Goal: Task Accomplishment & Management: Manage account settings

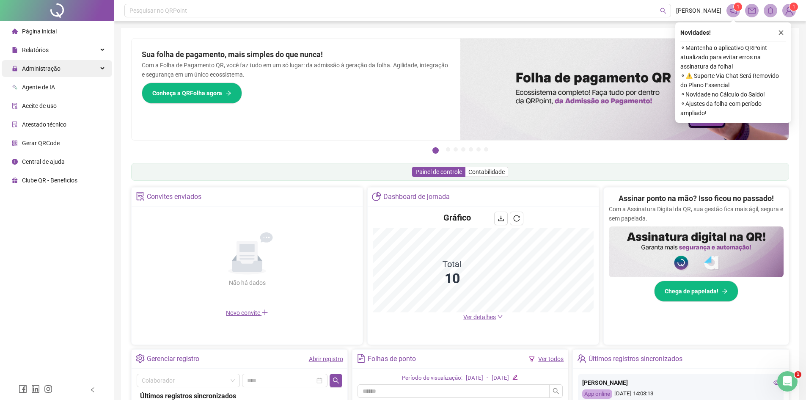
click at [102, 69] on icon at bounding box center [103, 69] width 4 height 0
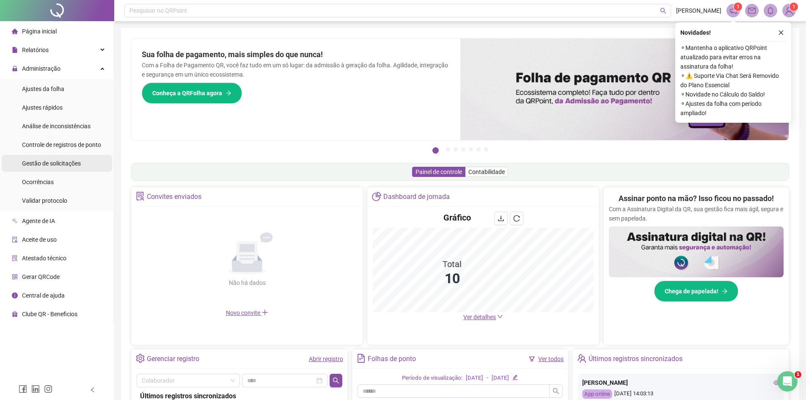
click at [76, 167] on div "Gestão de solicitações" at bounding box center [51, 163] width 59 height 17
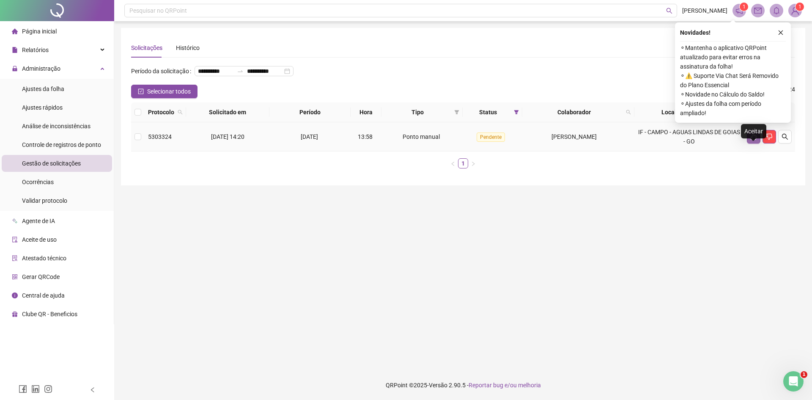
click at [751, 140] on icon "like" at bounding box center [754, 136] width 7 height 7
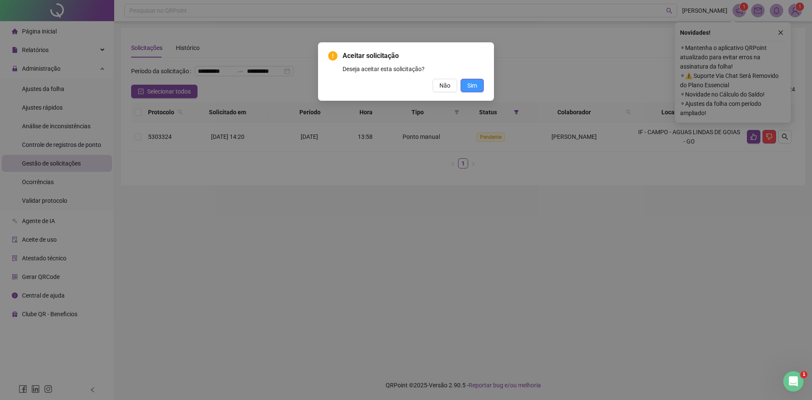
click at [469, 83] on span "Sim" at bounding box center [473, 85] width 10 height 9
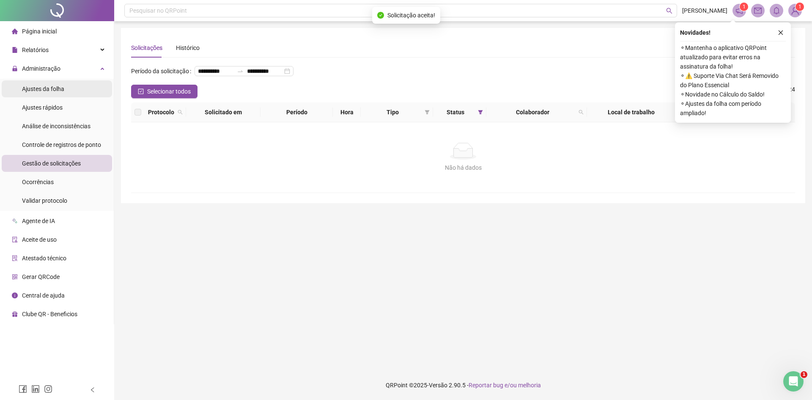
click at [80, 91] on li "Ajustes da folha" at bounding box center [57, 88] width 110 height 17
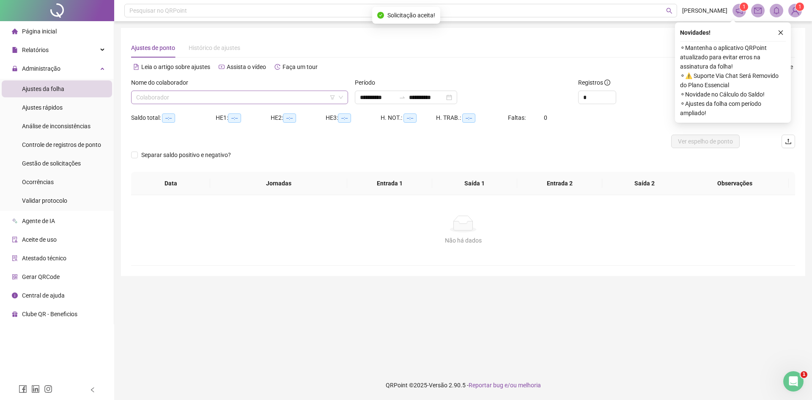
type input "**********"
click at [239, 98] on input "search" at bounding box center [235, 97] width 199 height 13
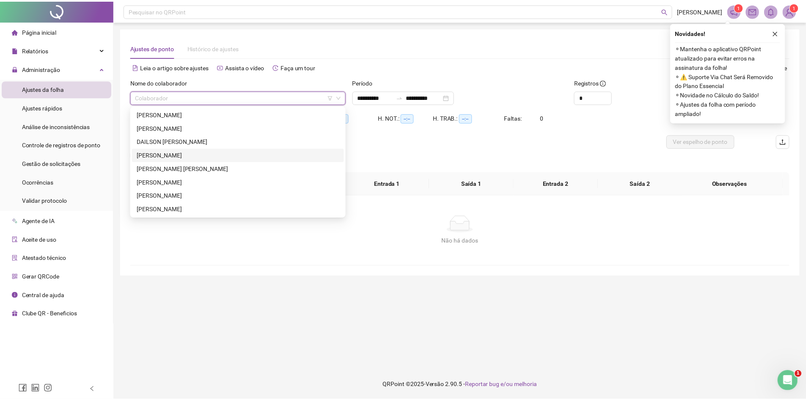
scroll to position [27, 0]
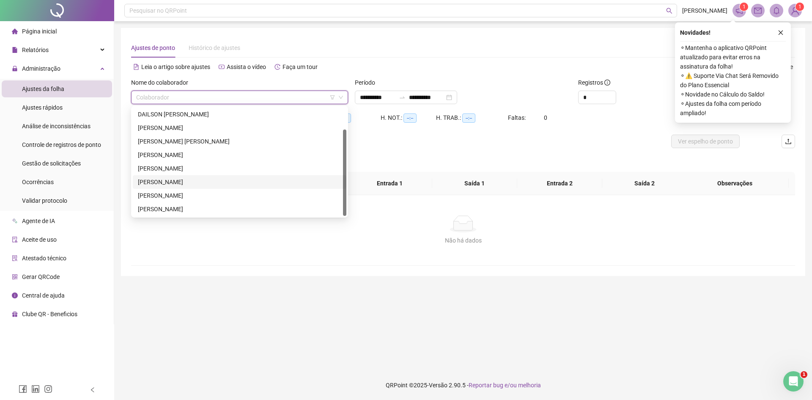
click at [192, 183] on div "[PERSON_NAME]" at bounding box center [240, 181] width 204 height 9
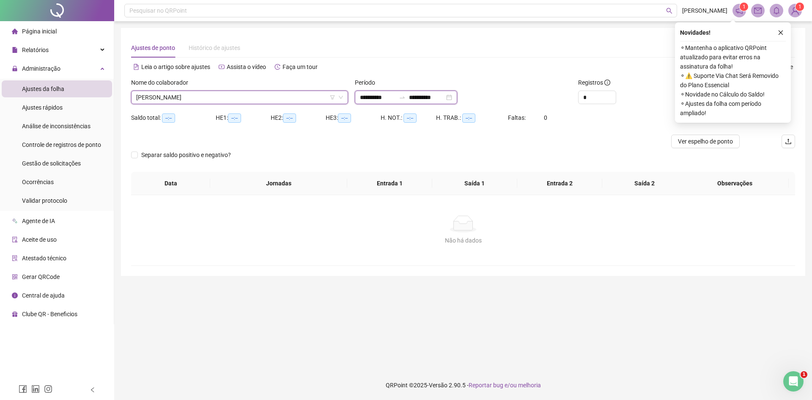
click at [369, 94] on input "**********" at bounding box center [378, 97] width 36 height 9
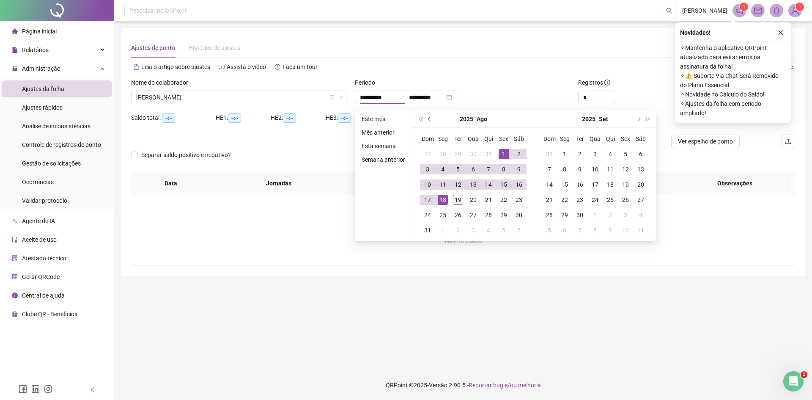
click at [427, 121] on button "prev-year" at bounding box center [429, 118] width 9 height 17
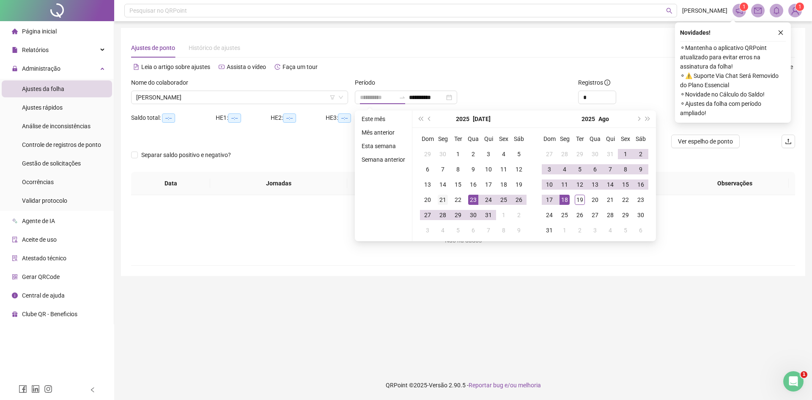
type input "**********"
click at [441, 201] on div "21" at bounding box center [443, 200] width 10 height 10
type input "**********"
click at [579, 200] on div "19" at bounding box center [580, 200] width 10 height 10
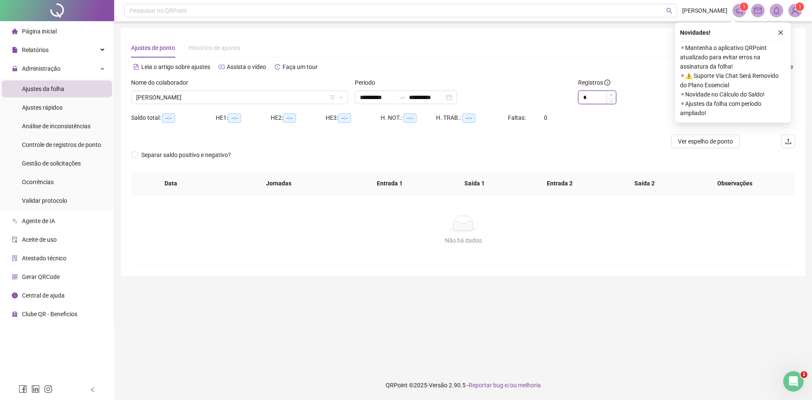
type input "*"
drag, startPoint x: 613, startPoint y: 92, endPoint x: 627, endPoint y: 96, distance: 14.2
click at [616, 91] on span "Increase Value" at bounding box center [616, 94] width 0 height 6
click at [786, 30] on button "button" at bounding box center [781, 33] width 10 height 10
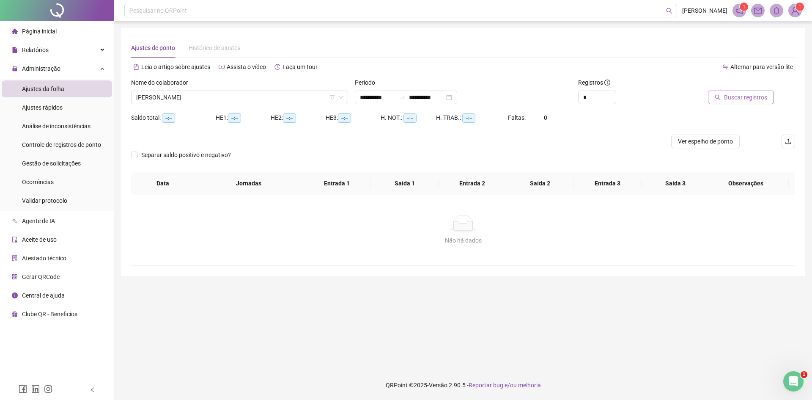
click at [735, 102] on span "Buscar registros" at bounding box center [745, 97] width 43 height 9
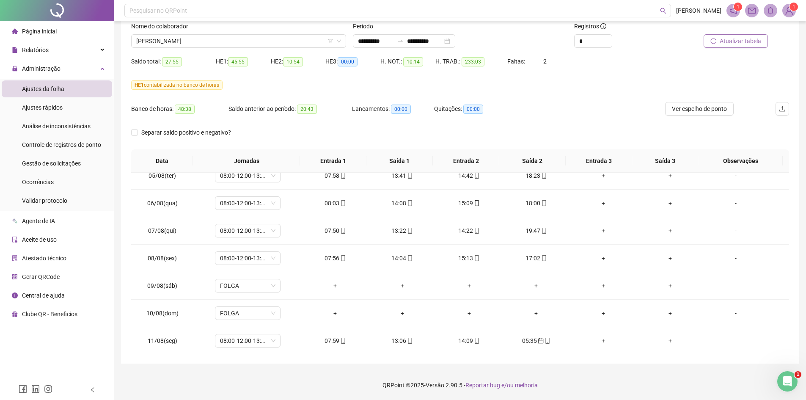
scroll to position [644, 0]
click at [274, 312] on span "08:00-12:00-13:00-18:00" at bounding box center [247, 311] width 55 height 13
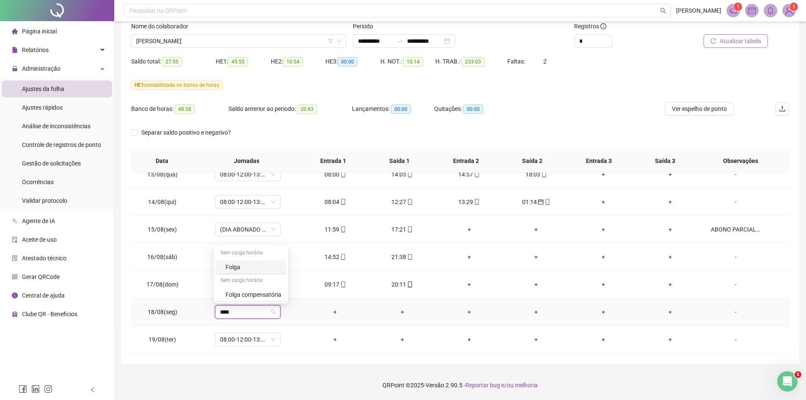
type input "*****"
click at [254, 294] on div "Folga compensatória" at bounding box center [254, 294] width 56 height 9
click at [283, 290] on span "Sim" at bounding box center [287, 289] width 10 height 9
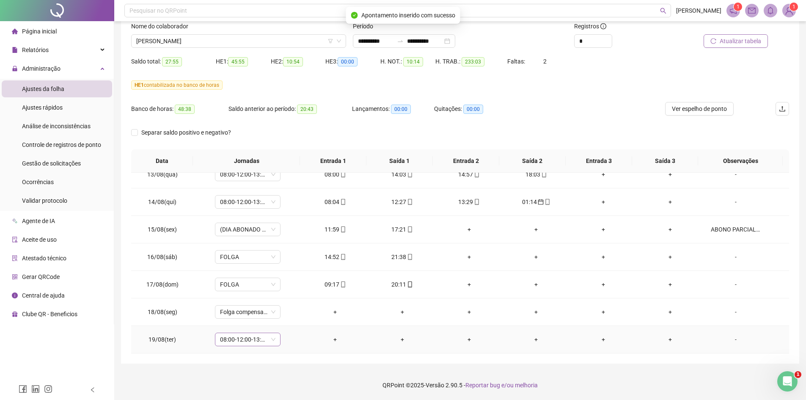
click at [256, 340] on span "08:00-12:00-13:00-18:00" at bounding box center [247, 339] width 55 height 13
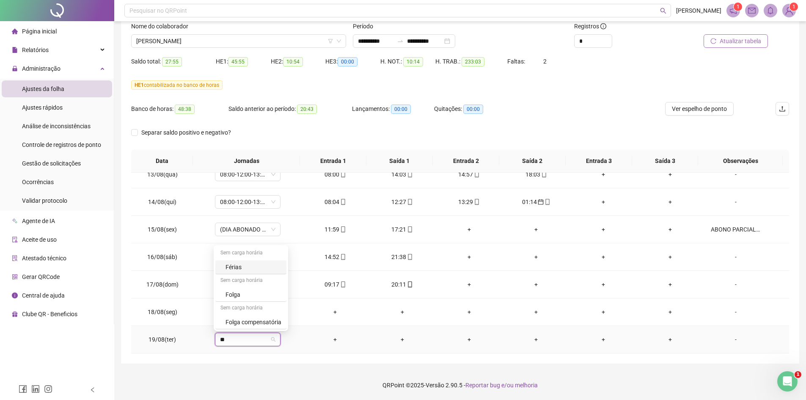
type input "***"
click at [264, 320] on div "Folga compensatória" at bounding box center [254, 321] width 56 height 9
click at [285, 316] on span "Sim" at bounding box center [287, 317] width 10 height 9
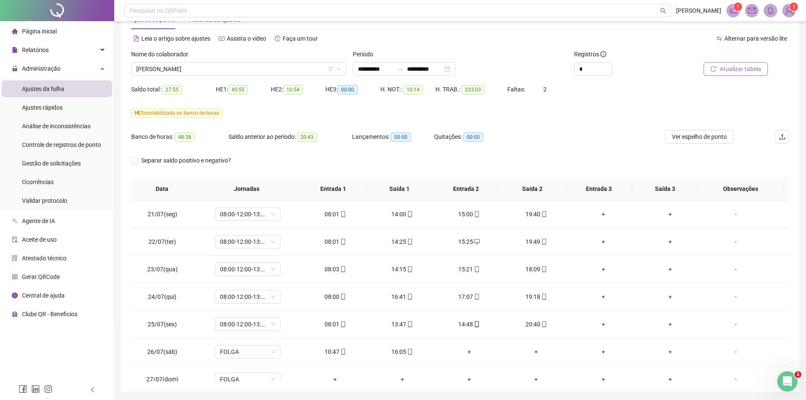
scroll to position [0, 0]
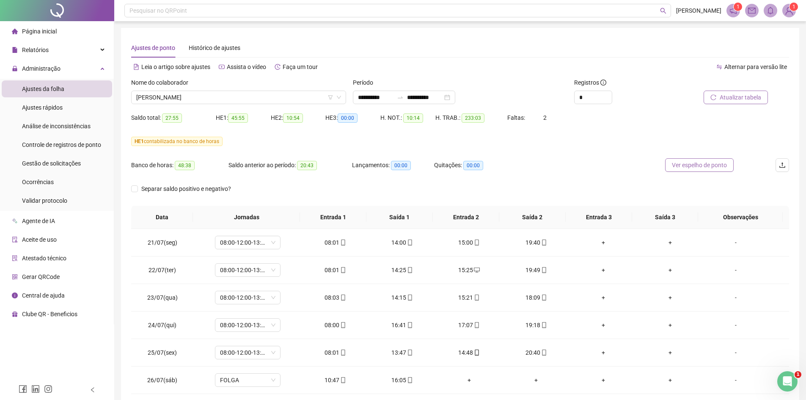
click at [689, 164] on span "Ver espelho de ponto" at bounding box center [699, 164] width 55 height 9
click at [249, 97] on span "[PERSON_NAME]" at bounding box center [238, 97] width 205 height 13
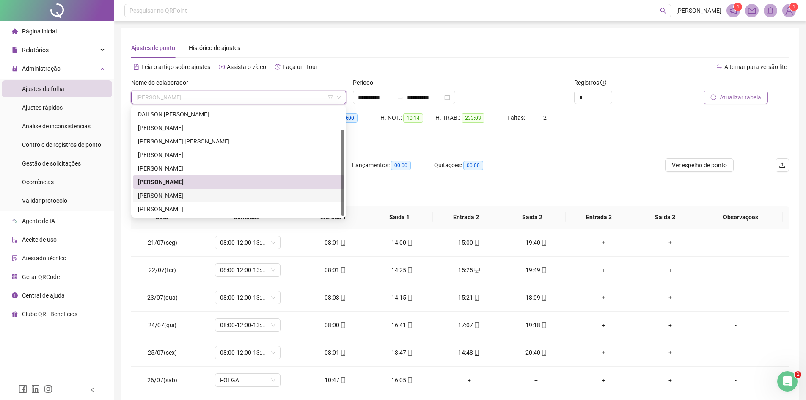
click at [193, 193] on div "[PERSON_NAME]" at bounding box center [238, 195] width 201 height 9
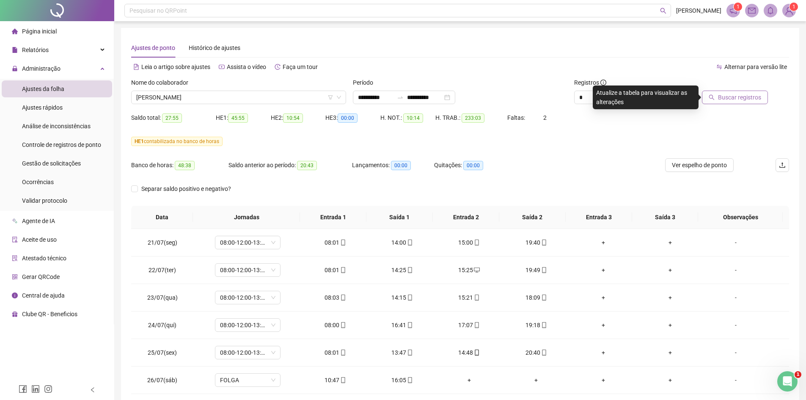
click at [738, 98] on span "Buscar registros" at bounding box center [739, 97] width 43 height 9
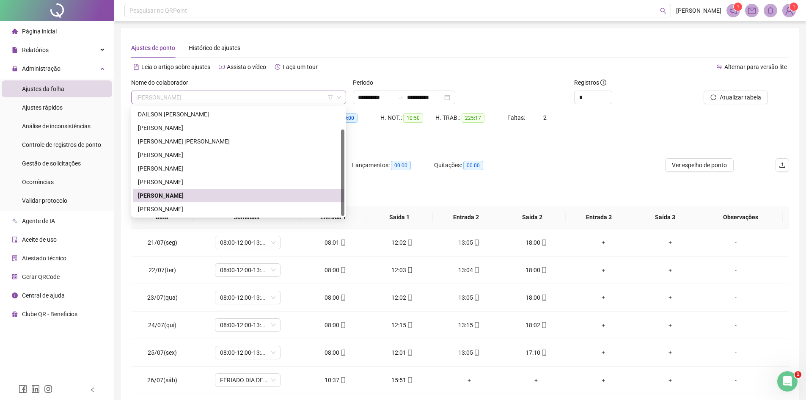
click at [245, 95] on span "[PERSON_NAME]" at bounding box center [238, 97] width 205 height 13
click at [184, 182] on div "[PERSON_NAME]" at bounding box center [238, 181] width 201 height 9
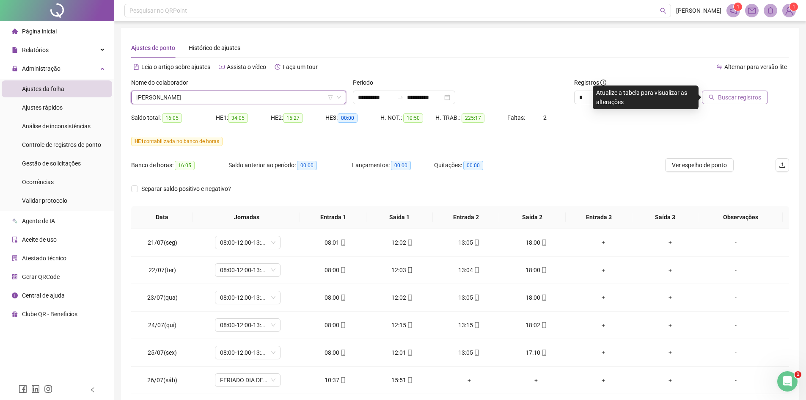
click at [726, 101] on span "Buscar registros" at bounding box center [739, 97] width 43 height 9
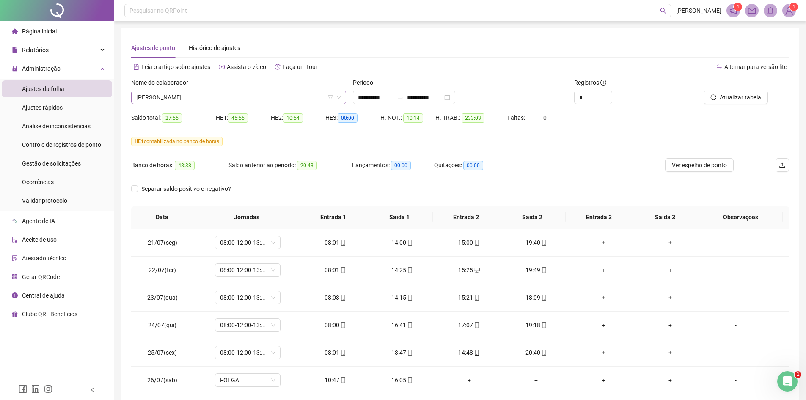
click at [214, 96] on span "[PERSON_NAME]" at bounding box center [238, 97] width 205 height 13
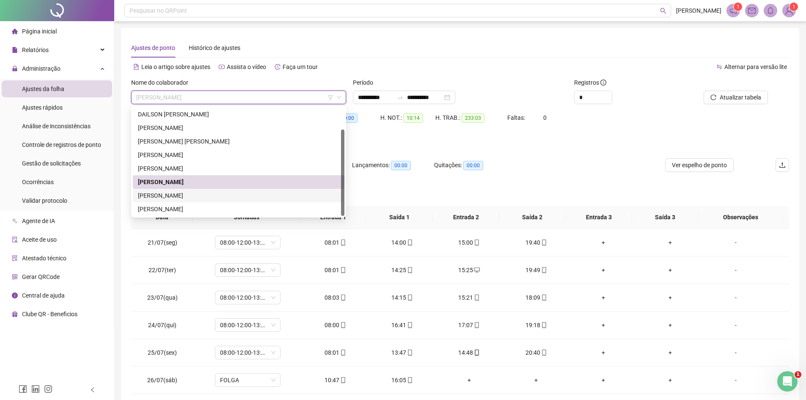
click at [173, 196] on div "[PERSON_NAME]" at bounding box center [238, 195] width 201 height 9
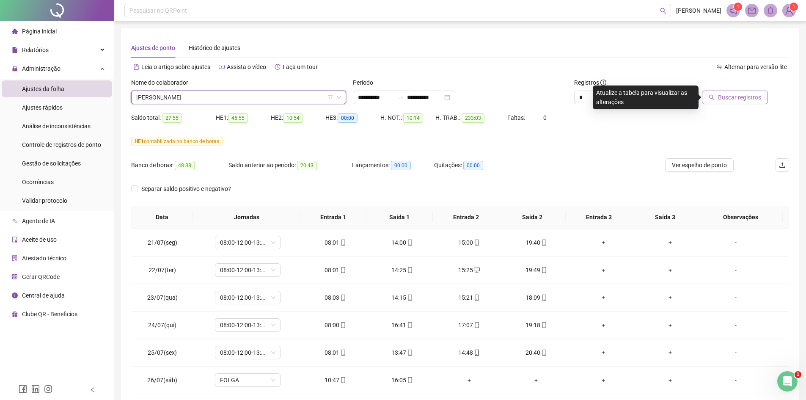
click at [754, 95] on span "Buscar registros" at bounding box center [739, 97] width 43 height 9
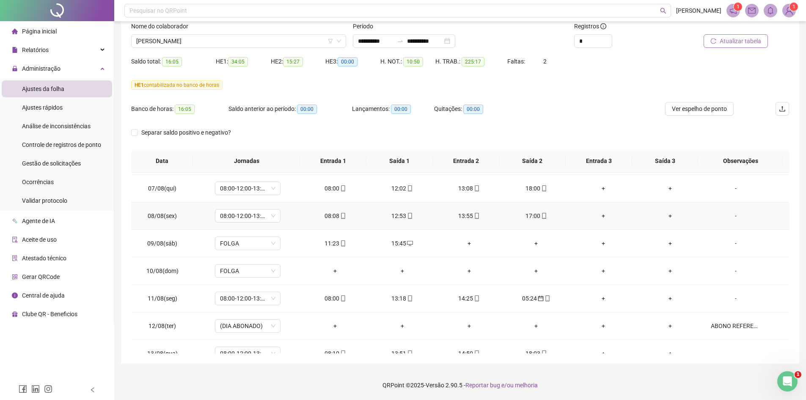
scroll to position [644, 0]
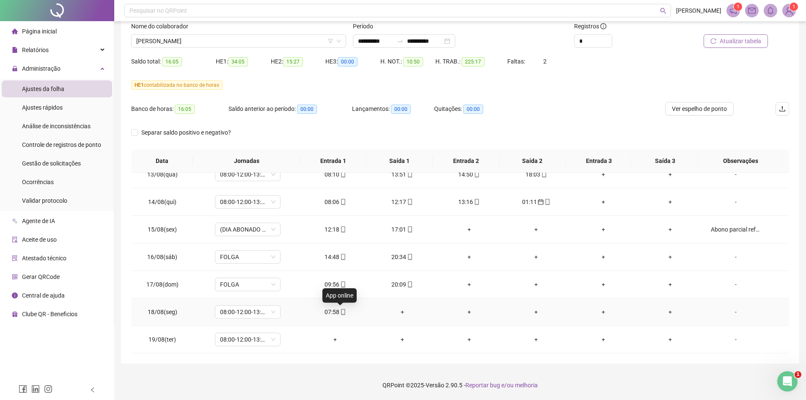
click at [340, 313] on icon "mobile" at bounding box center [343, 312] width 6 height 6
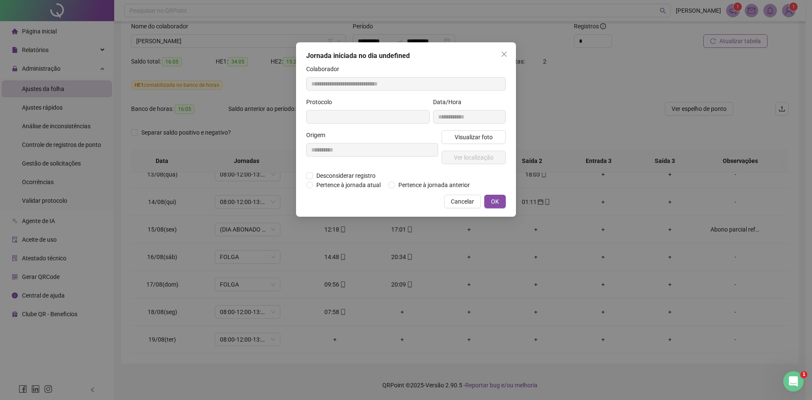
type input "**********"
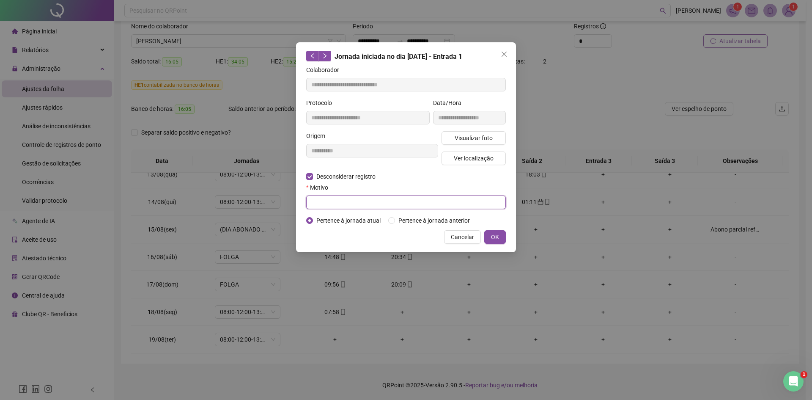
click at [341, 200] on input "text" at bounding box center [406, 202] width 200 height 14
type input "**********"
click at [491, 236] on button "OK" at bounding box center [495, 237] width 22 height 14
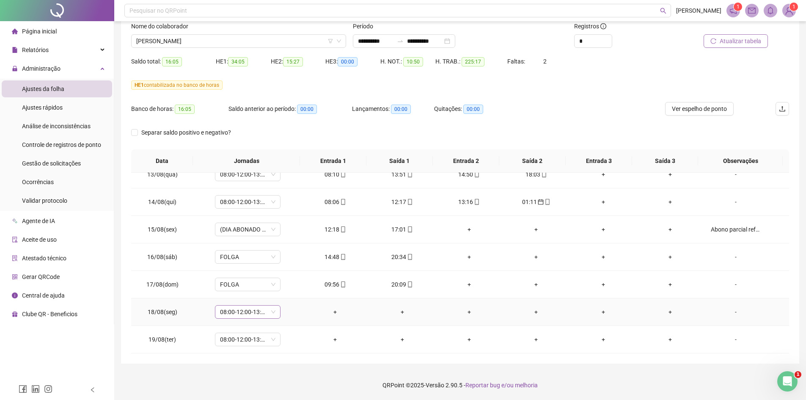
click at [255, 314] on span "08:00-12:00-13:00-18:00" at bounding box center [247, 311] width 55 height 13
type input "*****"
click at [248, 295] on div "Folga compensatória" at bounding box center [254, 294] width 56 height 9
click at [286, 291] on span "Sim" at bounding box center [287, 289] width 10 height 9
click at [246, 340] on span "08:00-12:00-13:00-18:00" at bounding box center [247, 339] width 55 height 13
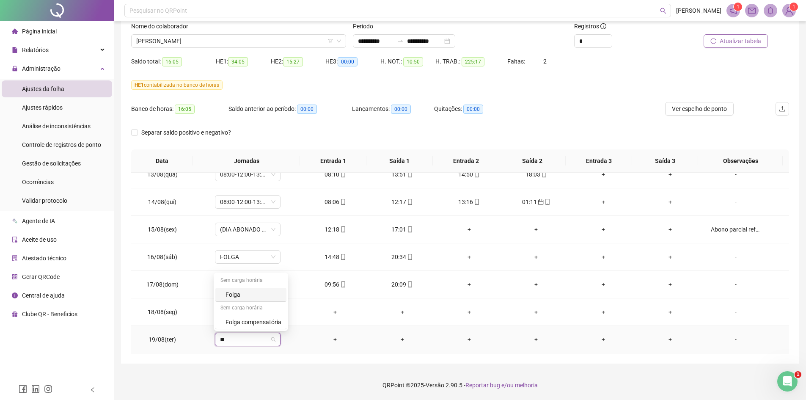
scroll to position [0, 0]
type input "*****"
click at [274, 323] on div "Folga compensatória" at bounding box center [254, 321] width 56 height 9
click at [284, 317] on span "Sim" at bounding box center [287, 317] width 10 height 9
click at [685, 109] on span "Ver espelho de ponto" at bounding box center [699, 108] width 55 height 9
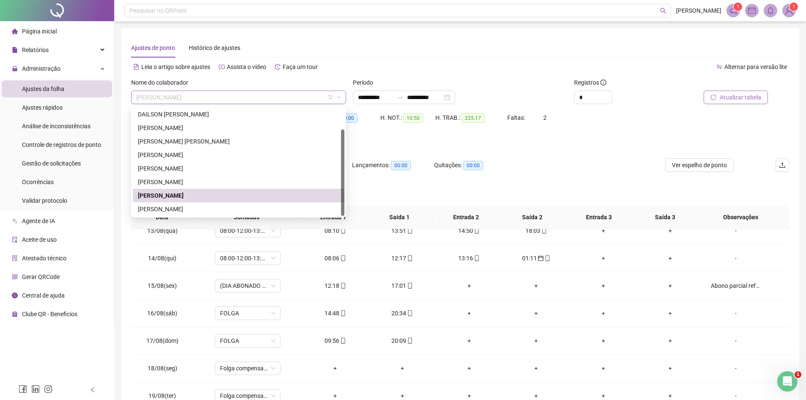
click at [231, 97] on span "[PERSON_NAME]" at bounding box center [238, 97] width 205 height 13
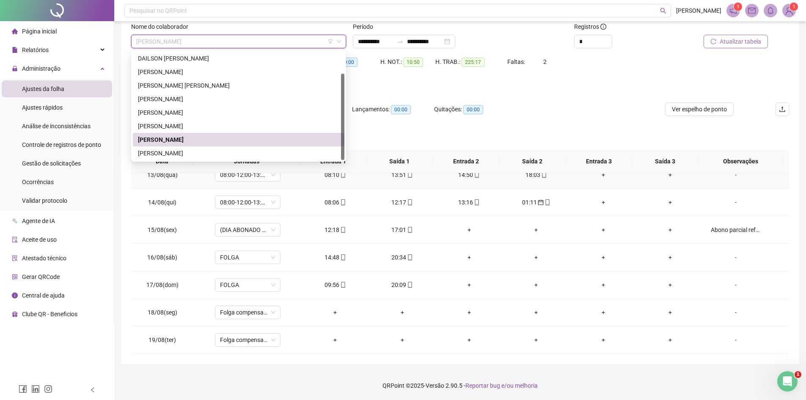
scroll to position [56, 0]
click at [187, 152] on div "[PERSON_NAME]" at bounding box center [238, 152] width 201 height 9
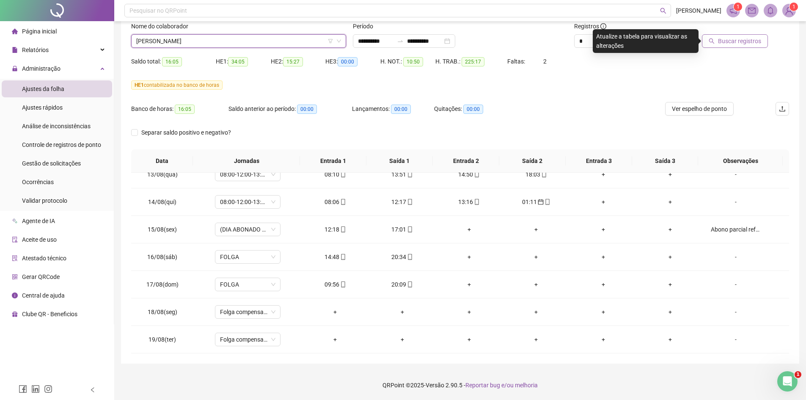
click at [737, 44] on span "Buscar registros" at bounding box center [739, 40] width 43 height 9
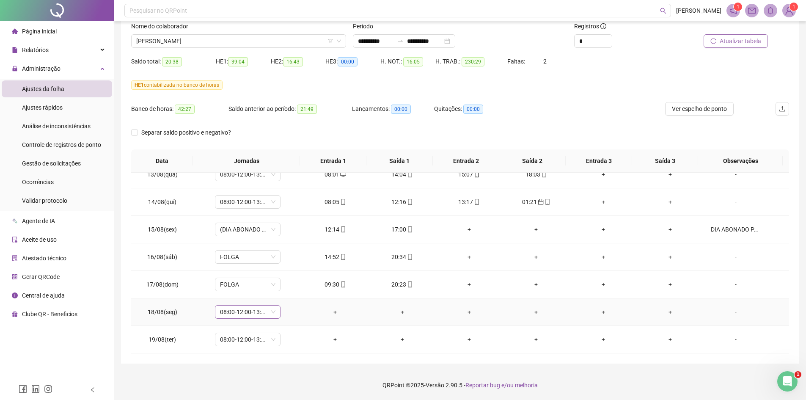
click at [267, 311] on span "08:00-12:00-13:00-18:00" at bounding box center [247, 311] width 55 height 13
type input "*****"
click at [279, 294] on div "Folga compensatória" at bounding box center [254, 294] width 56 height 9
click at [286, 289] on span "Sim" at bounding box center [287, 289] width 10 height 9
click at [246, 342] on span "08:00-12:00-13:00-18:00" at bounding box center [247, 339] width 55 height 13
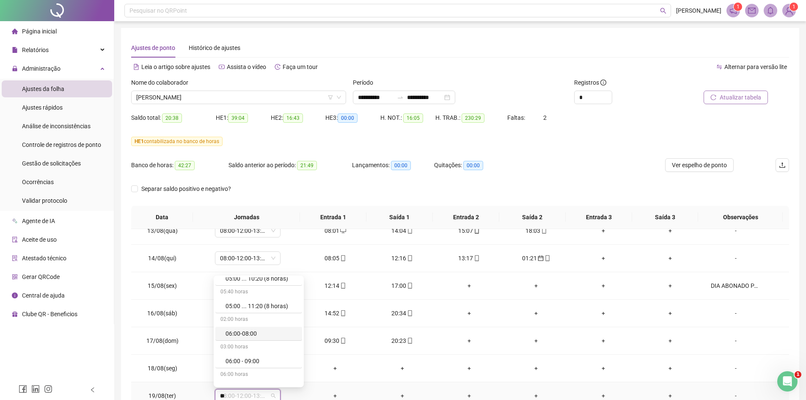
scroll to position [0, 0]
type input "********"
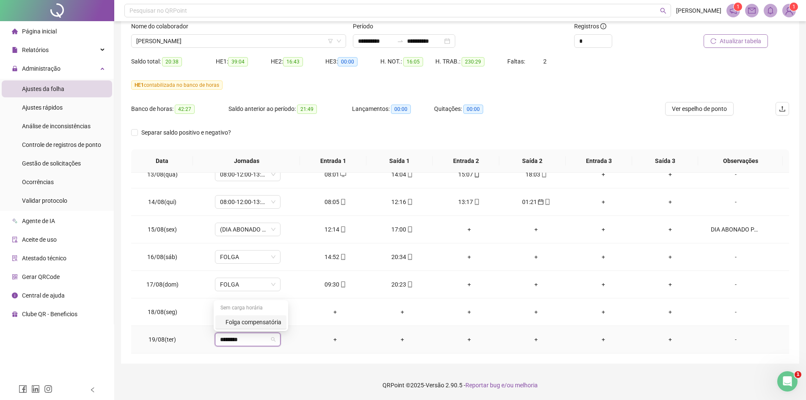
click at [261, 324] on div "Folga compensatória" at bounding box center [254, 321] width 56 height 9
click at [285, 315] on span "Sim" at bounding box center [287, 317] width 10 height 9
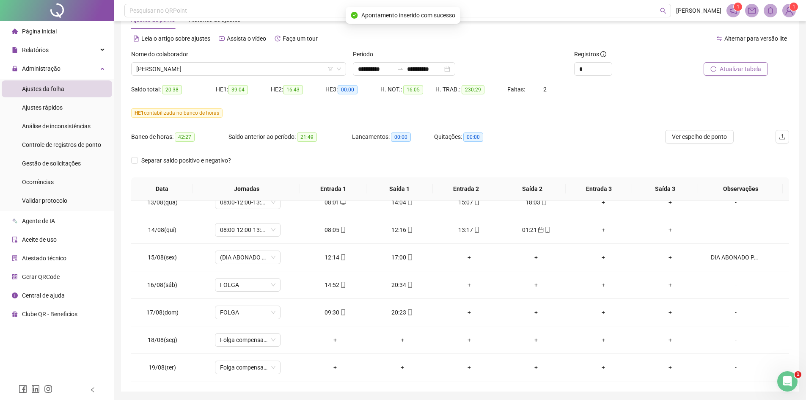
scroll to position [14, 0]
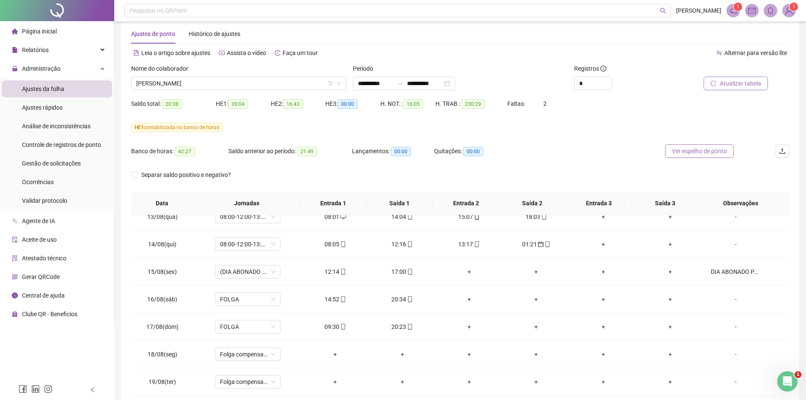
click at [711, 149] on span "Ver espelho de ponto" at bounding box center [699, 150] width 55 height 9
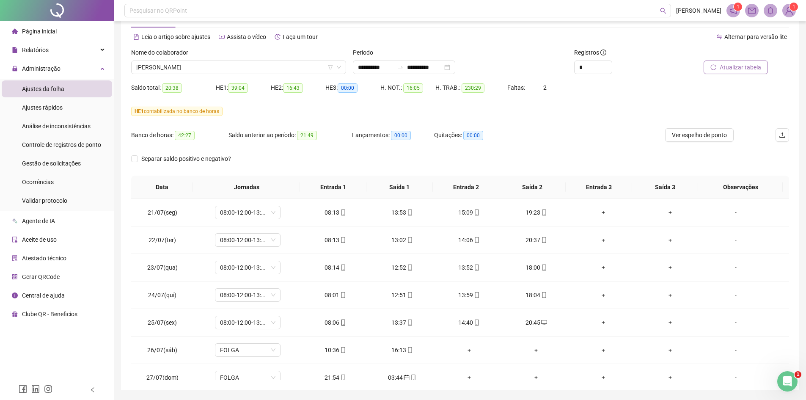
scroll to position [0, 0]
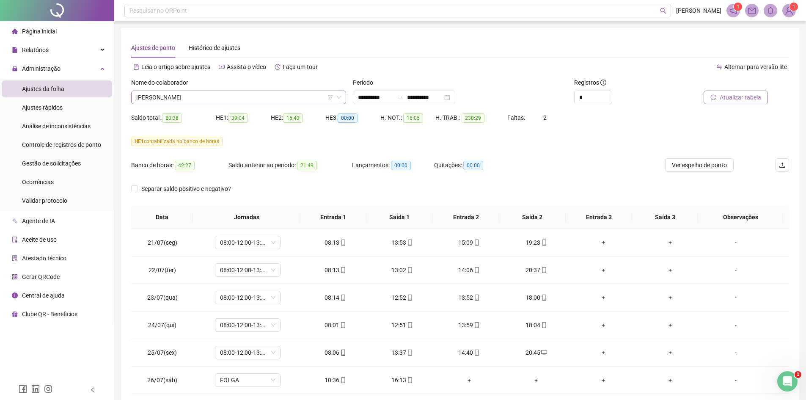
click at [216, 101] on span "[PERSON_NAME]" at bounding box center [238, 97] width 205 height 13
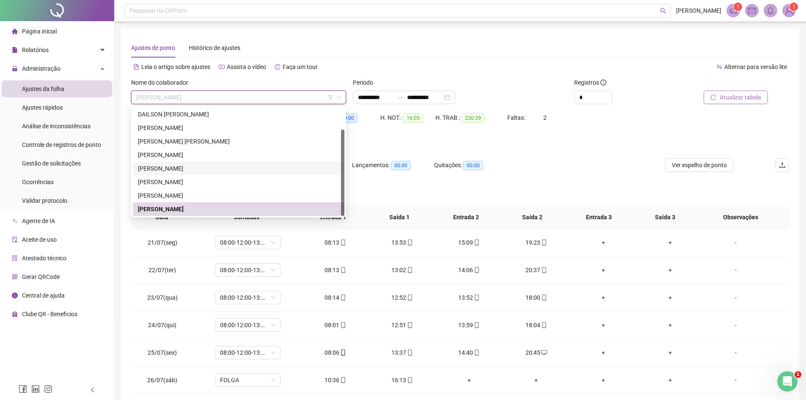
click at [180, 168] on div "[PERSON_NAME]" at bounding box center [238, 168] width 201 height 9
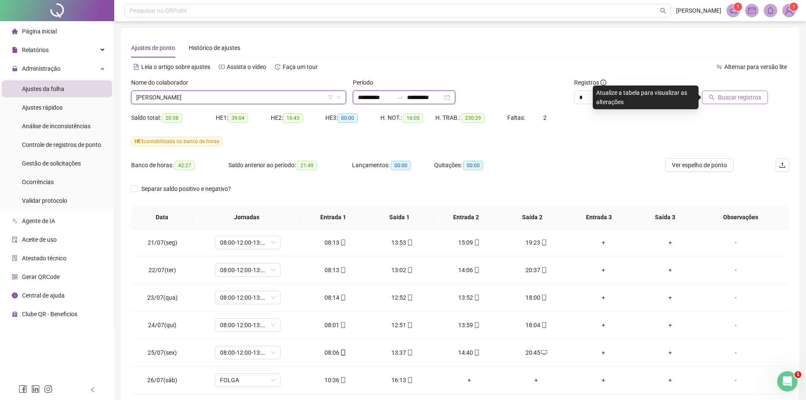
click at [432, 96] on input "**********" at bounding box center [425, 97] width 36 height 9
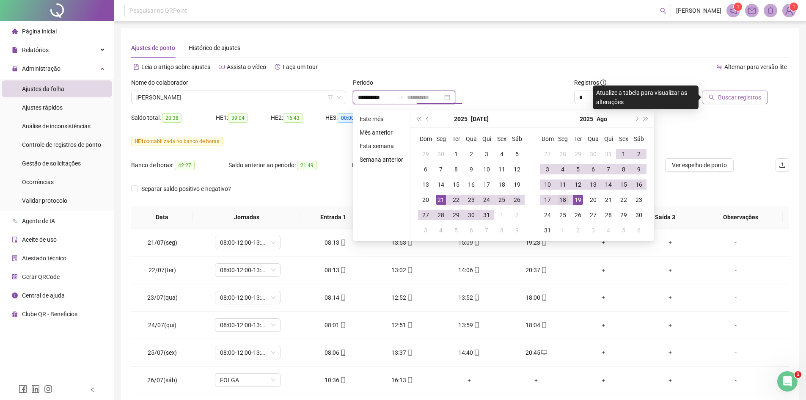
type input "**********"
click at [564, 200] on div "18" at bounding box center [563, 200] width 10 height 10
type input "**********"
click at [736, 98] on span "Buscar registros" at bounding box center [739, 97] width 43 height 9
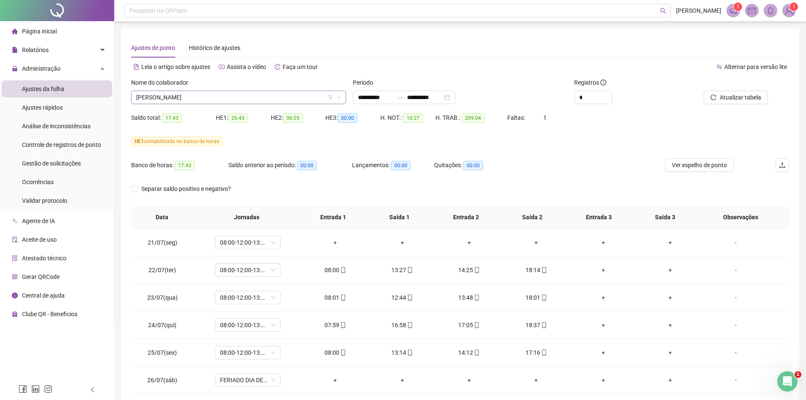
click at [263, 98] on span "[PERSON_NAME]" at bounding box center [238, 97] width 205 height 13
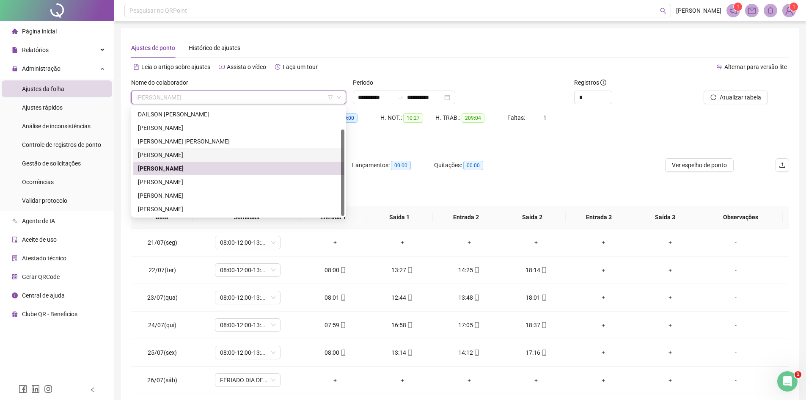
click at [194, 151] on div "[PERSON_NAME]" at bounding box center [238, 154] width 201 height 9
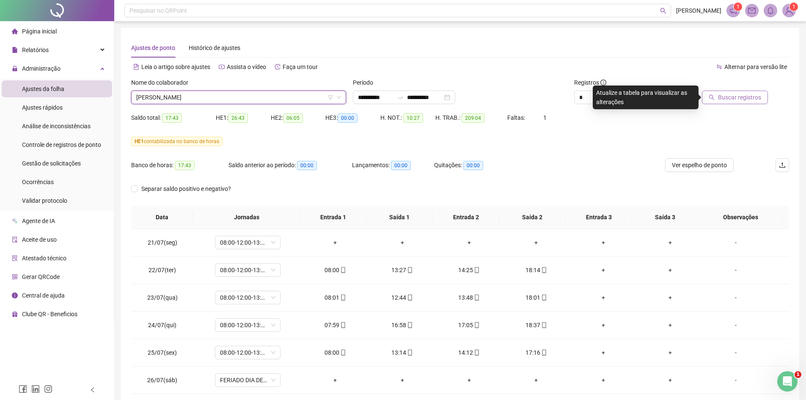
click at [745, 95] on span "Buscar registros" at bounding box center [739, 97] width 43 height 9
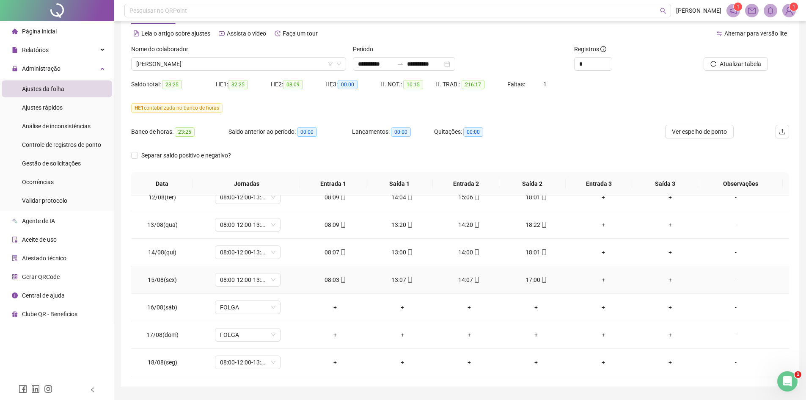
scroll to position [56, 0]
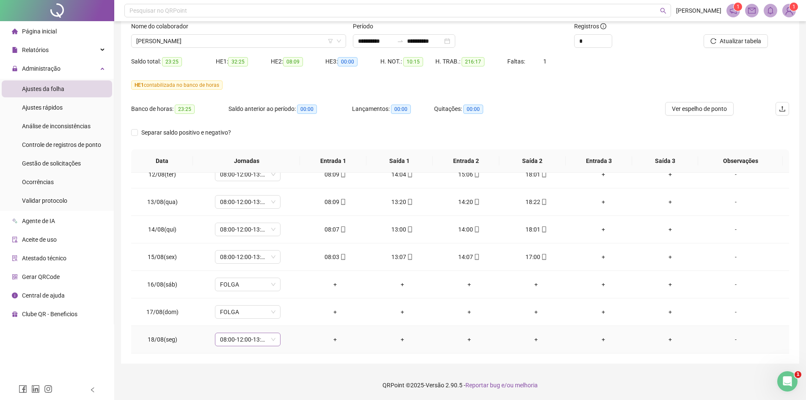
click at [252, 342] on span "08:00-12:00-13:00-18:00" at bounding box center [247, 339] width 55 height 13
type input "*****"
click at [265, 324] on div "Folga compensatória" at bounding box center [254, 321] width 56 height 9
click at [292, 316] on button "Sim" at bounding box center [286, 317] width 17 height 10
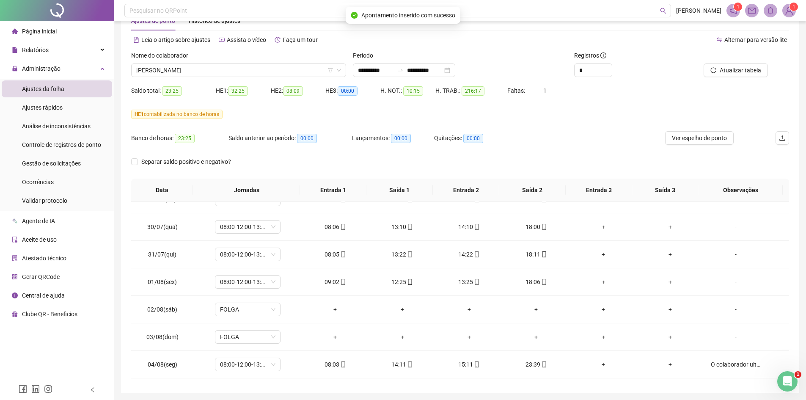
scroll to position [0, 0]
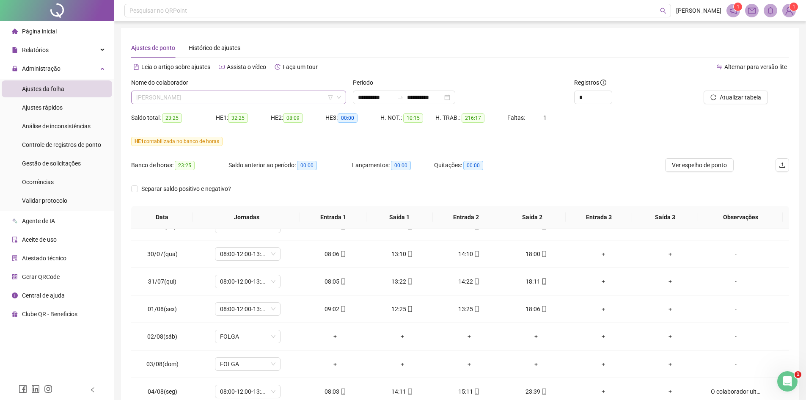
click at [255, 98] on span "[PERSON_NAME]" at bounding box center [238, 97] width 205 height 13
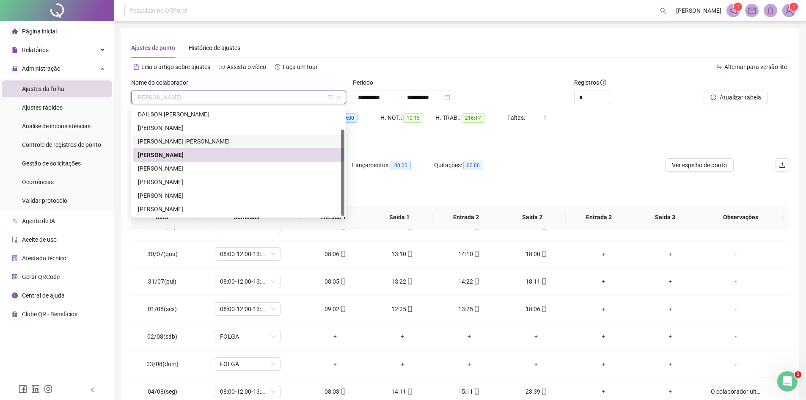
click at [192, 140] on div "[PERSON_NAME] [PERSON_NAME]" at bounding box center [238, 141] width 201 height 9
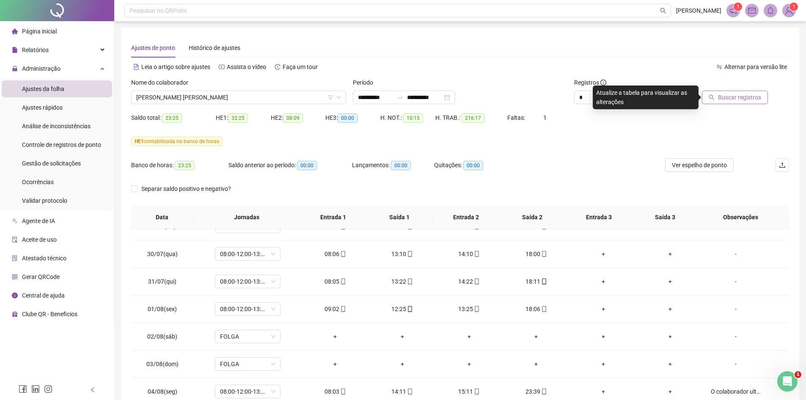
click at [751, 99] on span "Buscar registros" at bounding box center [739, 97] width 43 height 9
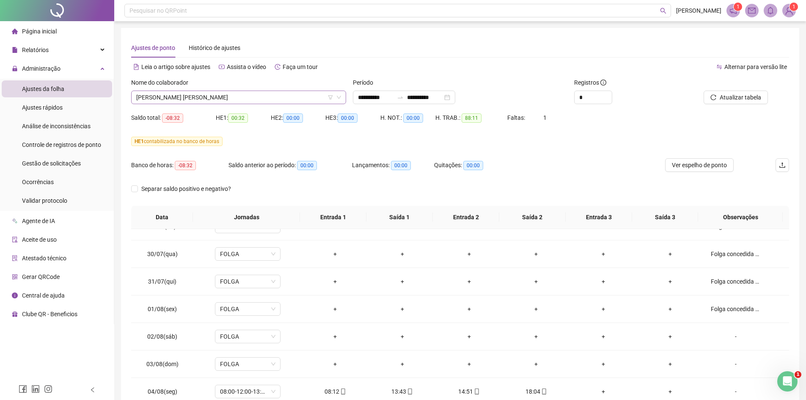
click at [234, 97] on span "[PERSON_NAME] [PERSON_NAME]" at bounding box center [238, 97] width 205 height 13
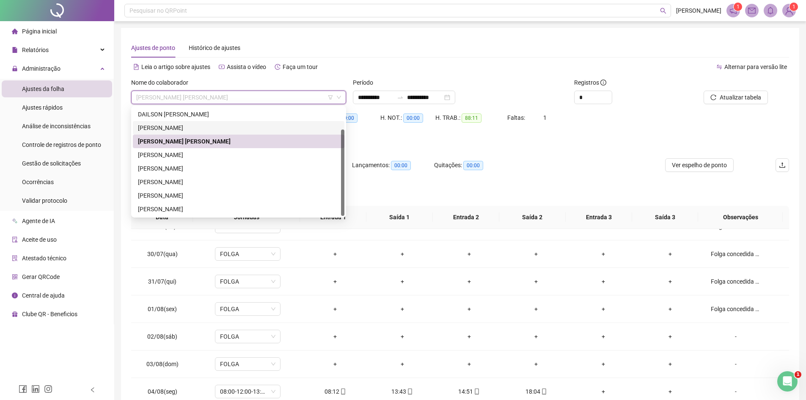
click at [186, 126] on div "[PERSON_NAME]" at bounding box center [238, 127] width 201 height 9
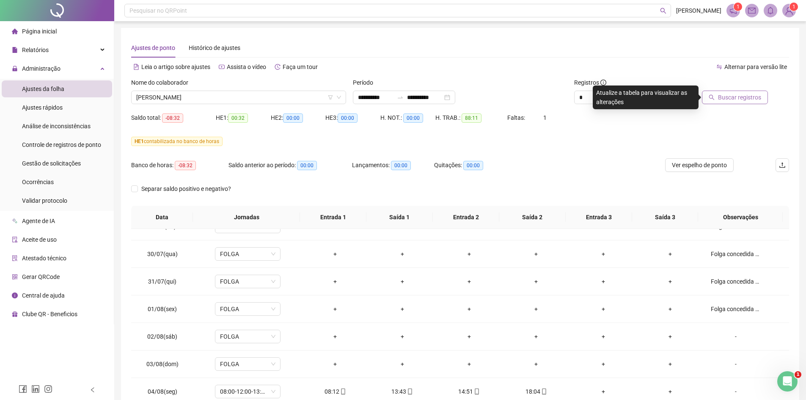
click at [739, 99] on span "Buscar registros" at bounding box center [739, 97] width 43 height 9
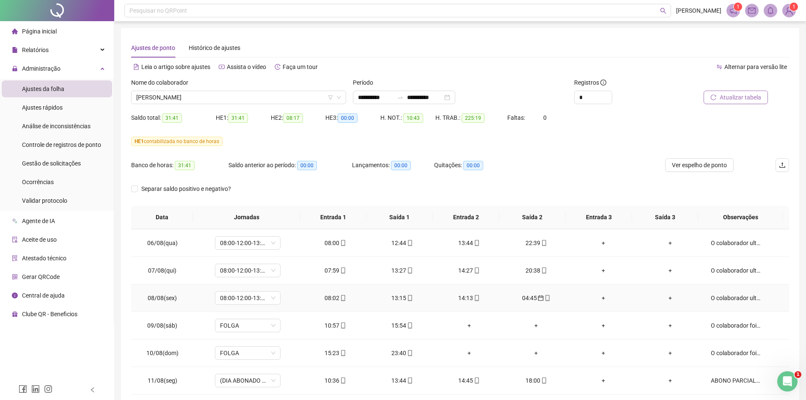
scroll to position [448, 0]
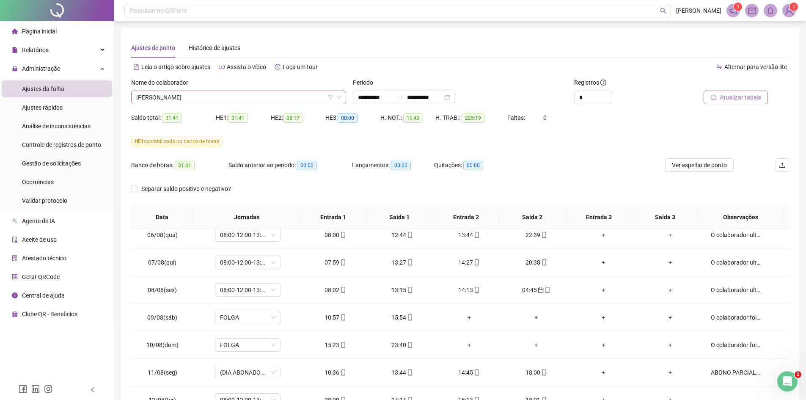
click at [234, 97] on span "[PERSON_NAME]" at bounding box center [238, 97] width 205 height 13
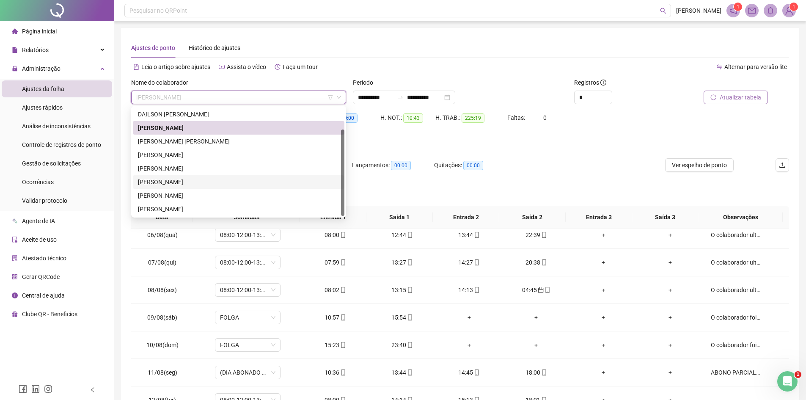
scroll to position [0, 0]
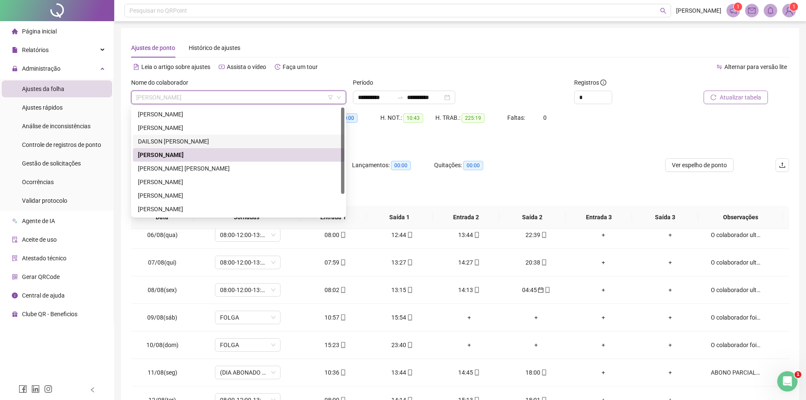
click at [202, 138] on div "DAILSON [PERSON_NAME]" at bounding box center [238, 141] width 201 height 9
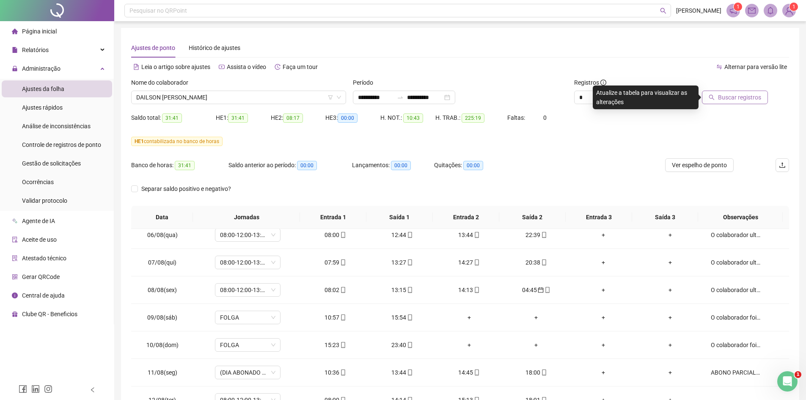
click at [731, 99] on span "Buscar registros" at bounding box center [739, 97] width 43 height 9
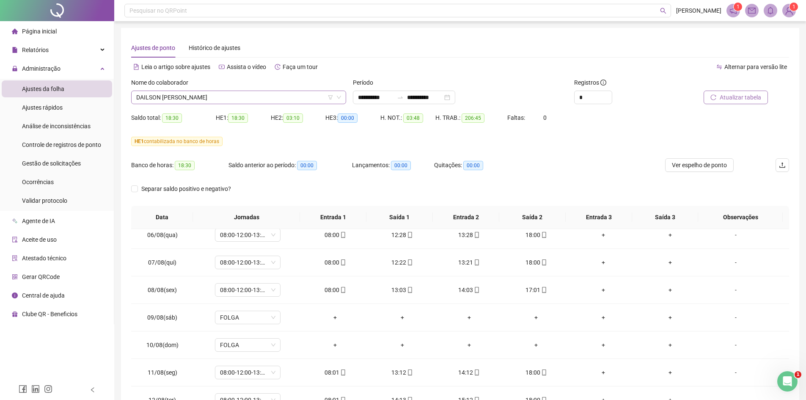
click at [230, 96] on span "DAILSON [PERSON_NAME]" at bounding box center [238, 97] width 205 height 13
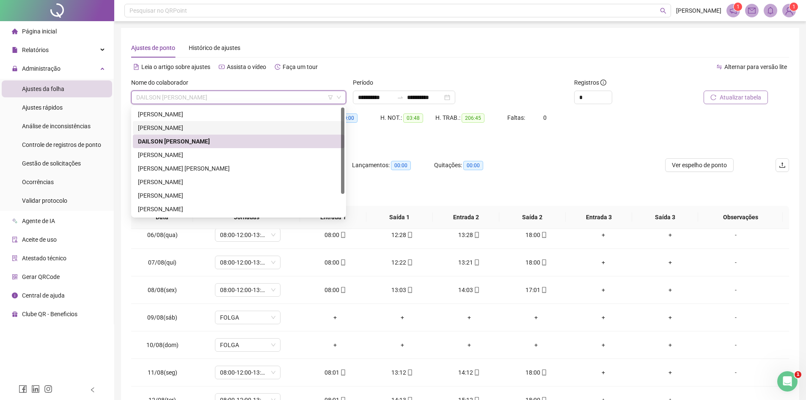
click at [193, 125] on div "[PERSON_NAME]" at bounding box center [238, 127] width 201 height 9
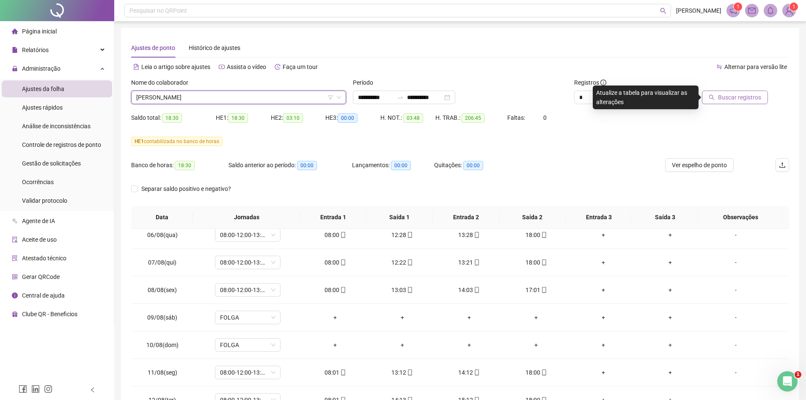
click at [742, 98] on span "Buscar registros" at bounding box center [739, 97] width 43 height 9
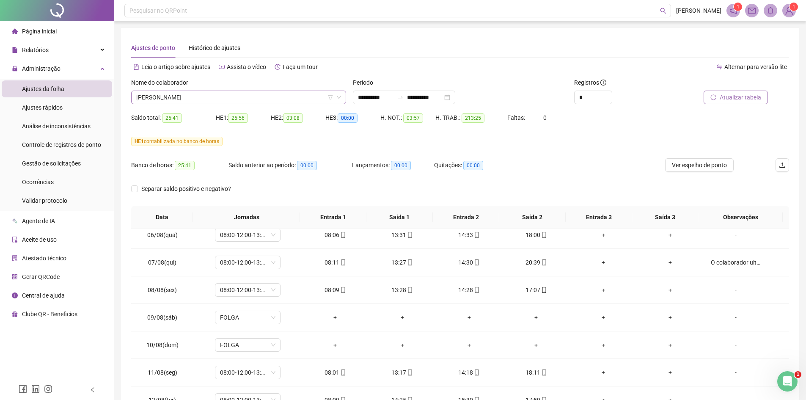
click at [224, 99] on span "[PERSON_NAME]" at bounding box center [238, 97] width 205 height 13
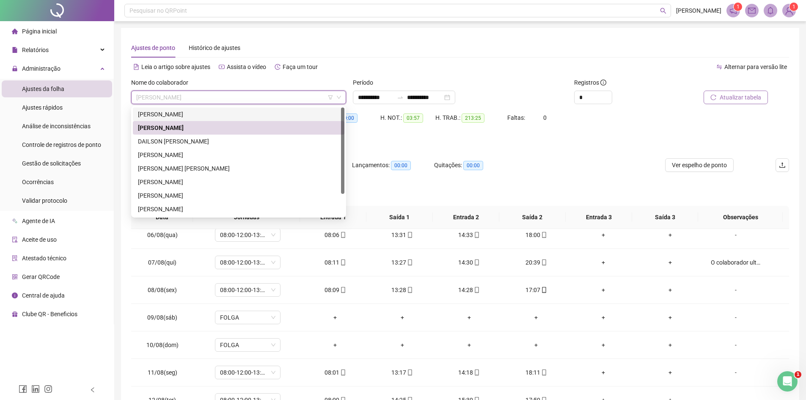
click at [168, 110] on div "[PERSON_NAME]" at bounding box center [238, 114] width 201 height 9
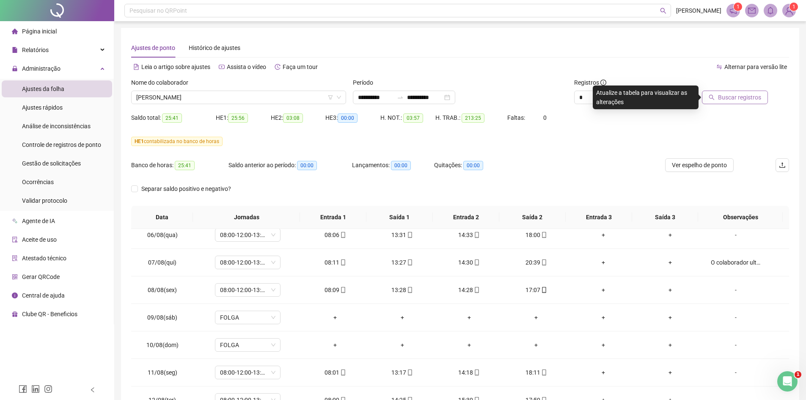
click at [729, 99] on span "Buscar registros" at bounding box center [739, 97] width 43 height 9
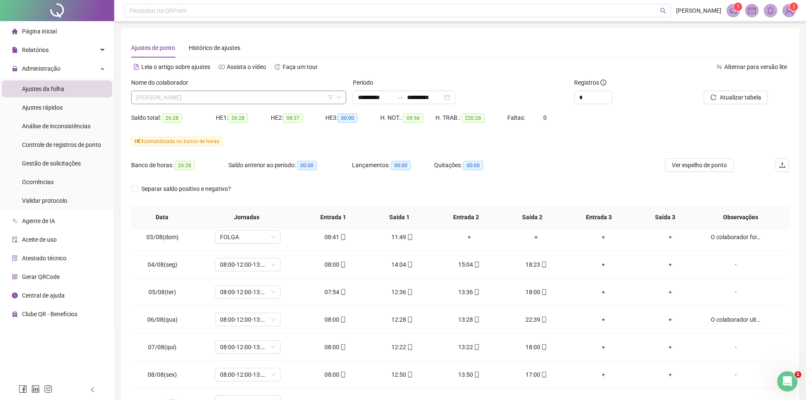
click at [237, 95] on span "[PERSON_NAME]" at bounding box center [238, 97] width 205 height 13
click at [204, 96] on span "[PERSON_NAME]" at bounding box center [238, 97] width 205 height 13
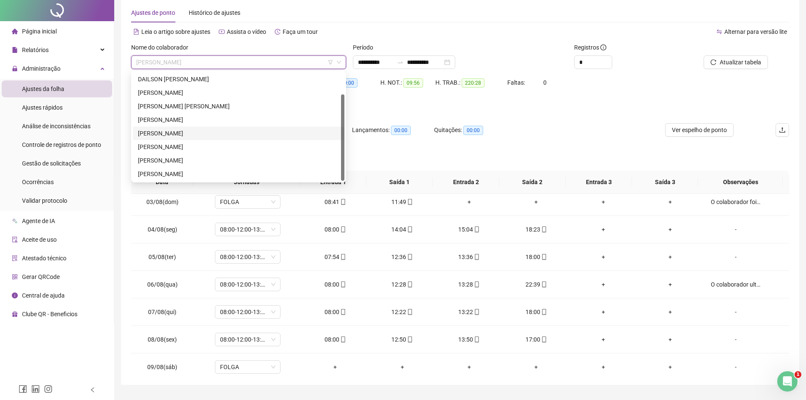
scroll to position [56, 0]
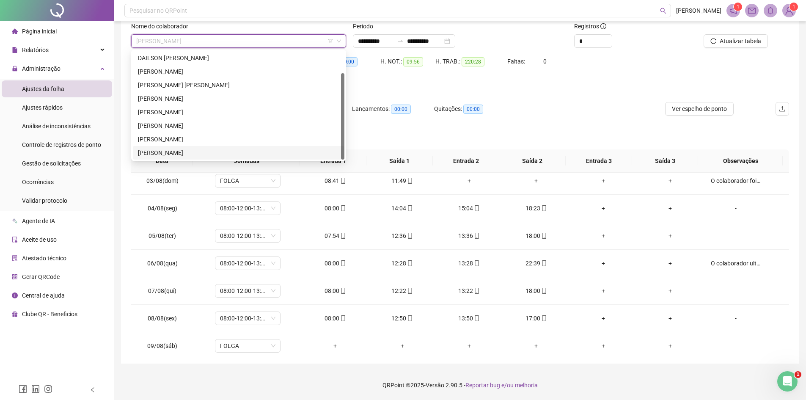
click at [182, 152] on div "[PERSON_NAME]" at bounding box center [238, 152] width 201 height 9
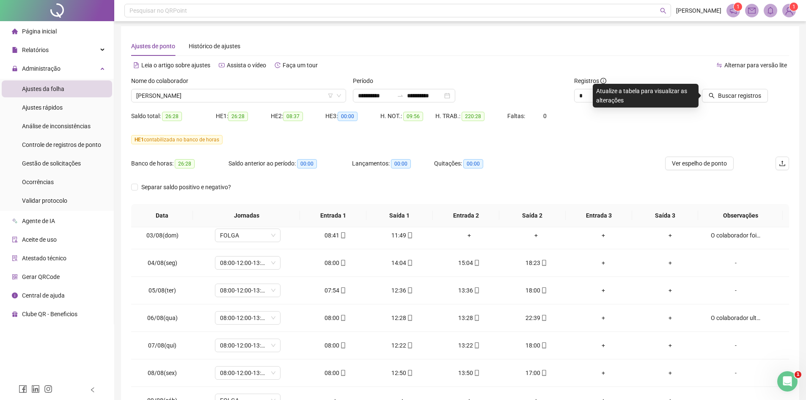
scroll to position [0, 0]
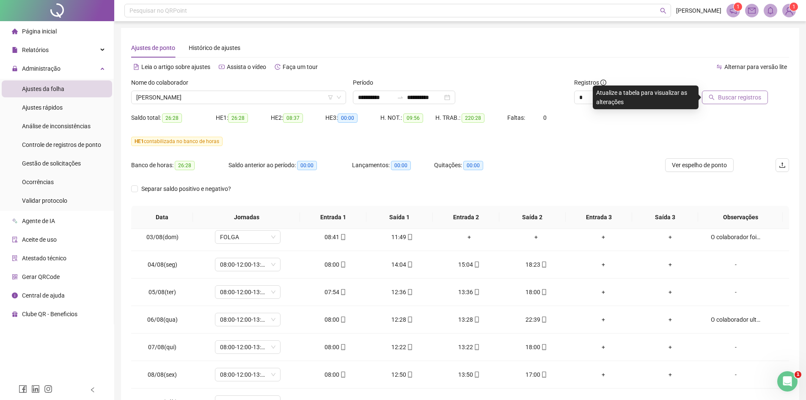
click at [727, 97] on span "Buscar registros" at bounding box center [739, 97] width 43 height 9
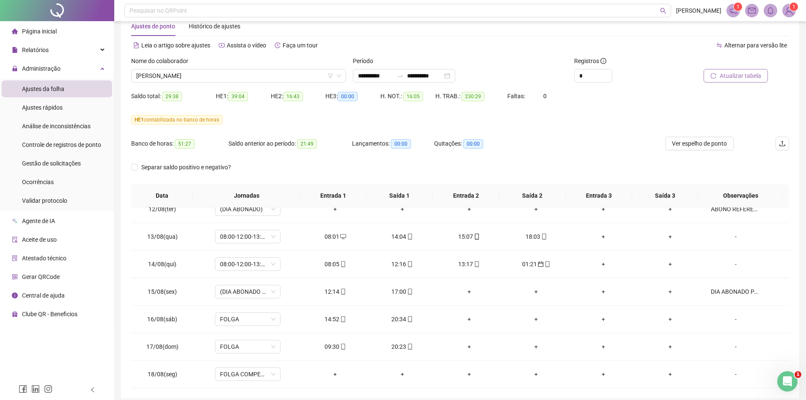
scroll to position [14, 0]
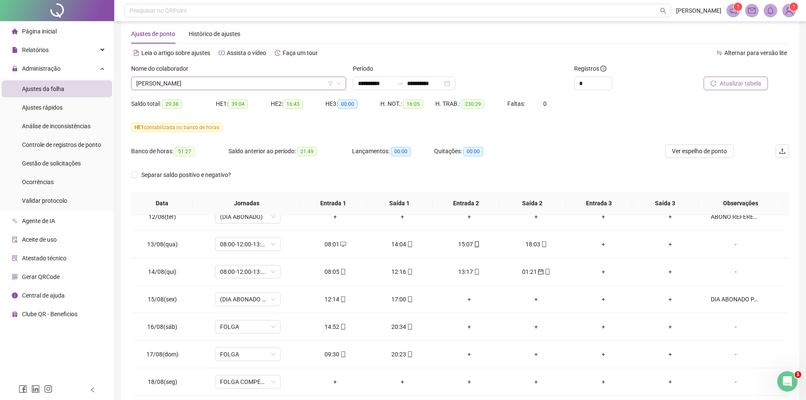
click at [226, 83] on span "[PERSON_NAME]" at bounding box center [238, 83] width 205 height 13
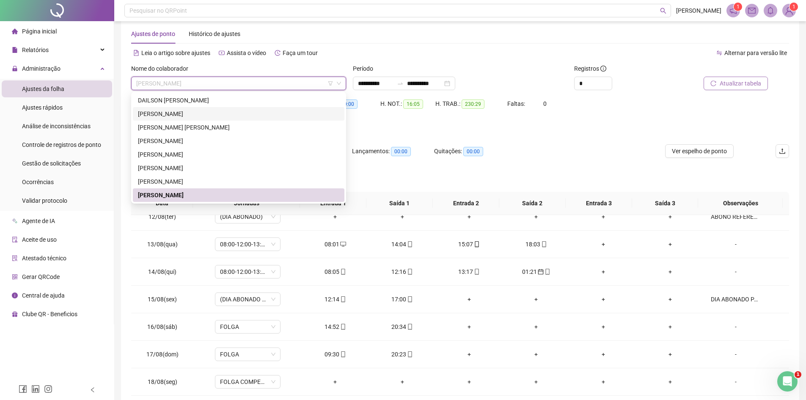
click at [174, 114] on div "[PERSON_NAME]" at bounding box center [238, 113] width 201 height 9
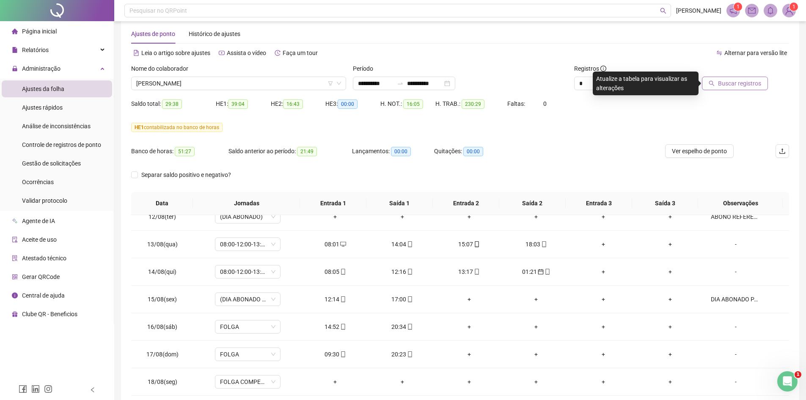
click at [740, 89] on button "Buscar registros" at bounding box center [735, 84] width 66 height 14
